Goal: Transaction & Acquisition: Download file/media

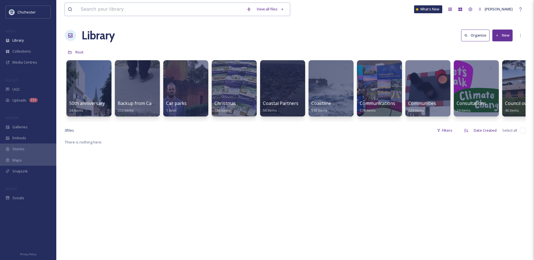
click at [141, 13] on input at bounding box center [161, 9] width 166 height 12
paste input "Enchanted Fragrances2.jpg"
type input "Enchanted Fragrances2.jpg"
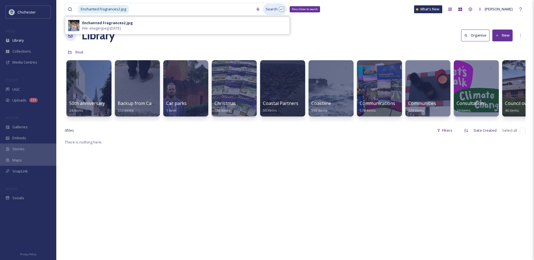
click at [271, 9] on div "Search Press Enter to search" at bounding box center [275, 9] width 24 height 11
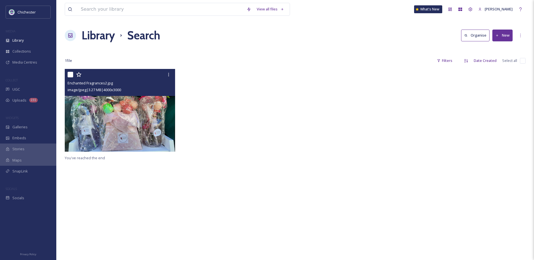
click at [138, 124] on img at bounding box center [120, 110] width 110 height 83
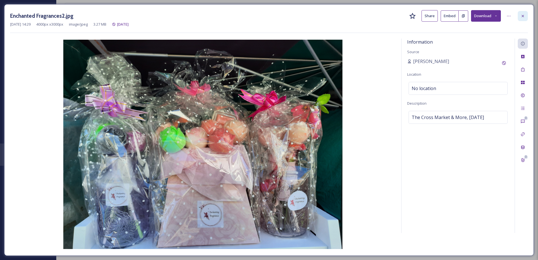
click at [525, 16] on icon at bounding box center [523, 16] width 5 height 5
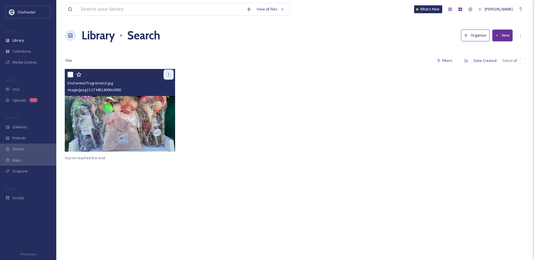
click at [169, 73] on icon at bounding box center [168, 74] width 5 height 5
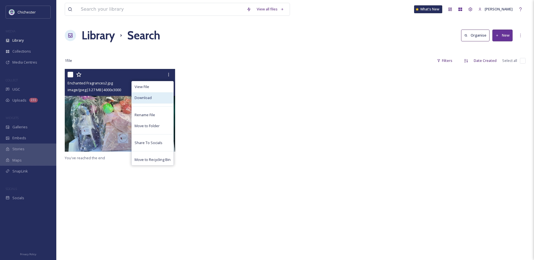
click at [162, 98] on div "Download" at bounding box center [153, 97] width 42 height 11
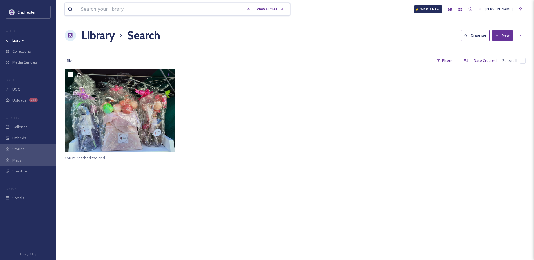
click at [131, 11] on input at bounding box center [161, 9] width 166 height 12
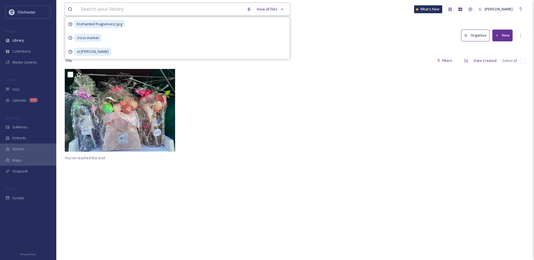
paste input "ext_1730712160.394927_lfoord@chichester.gov.uk-20241101_085043.jpg"
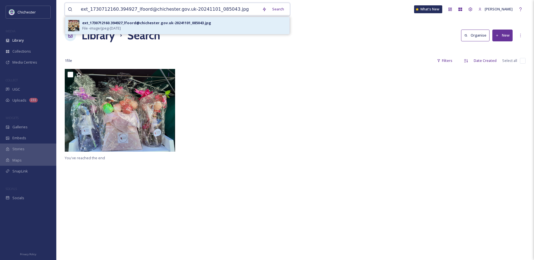
type input "ext_1730712160.394927_lfoord@chichester.gov.uk-20241101_085043.jpg"
click at [136, 29] on div "ext_1730712160.394927_lfoord@chichester.gov.uk-20241101_085043.jpg File - image…" at bounding box center [184, 25] width 204 height 11
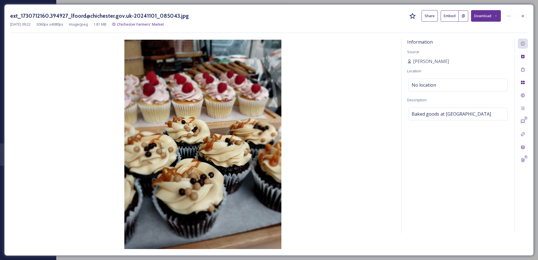
click at [495, 17] on icon at bounding box center [496, 16] width 4 height 4
click at [492, 29] on span "Download Original (3060 x 4080)" at bounding box center [471, 28] width 53 height 5
